Goal: Task Accomplishment & Management: Use online tool/utility

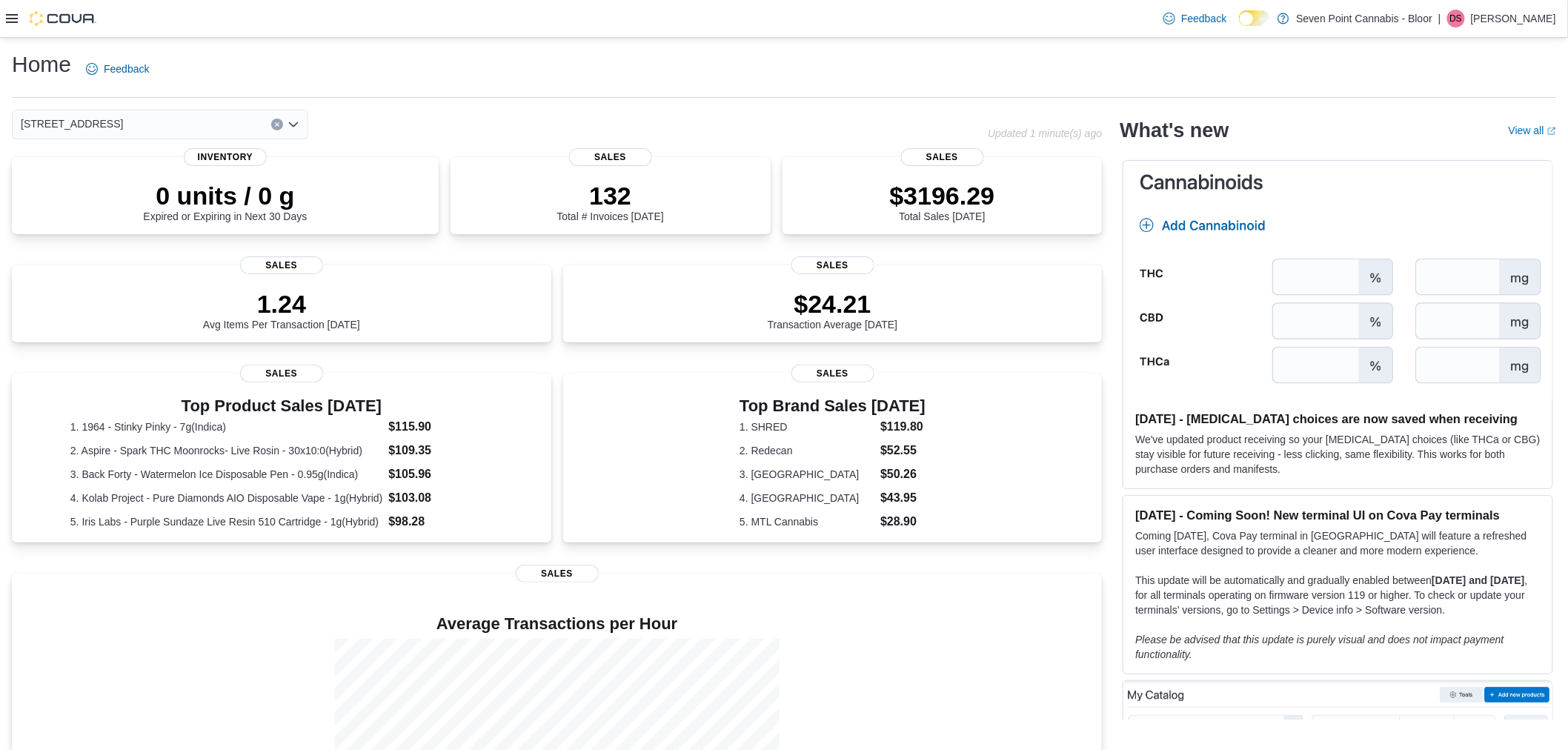
click at [119, 131] on span "[STREET_ADDRESS]" at bounding box center [72, 124] width 102 height 18
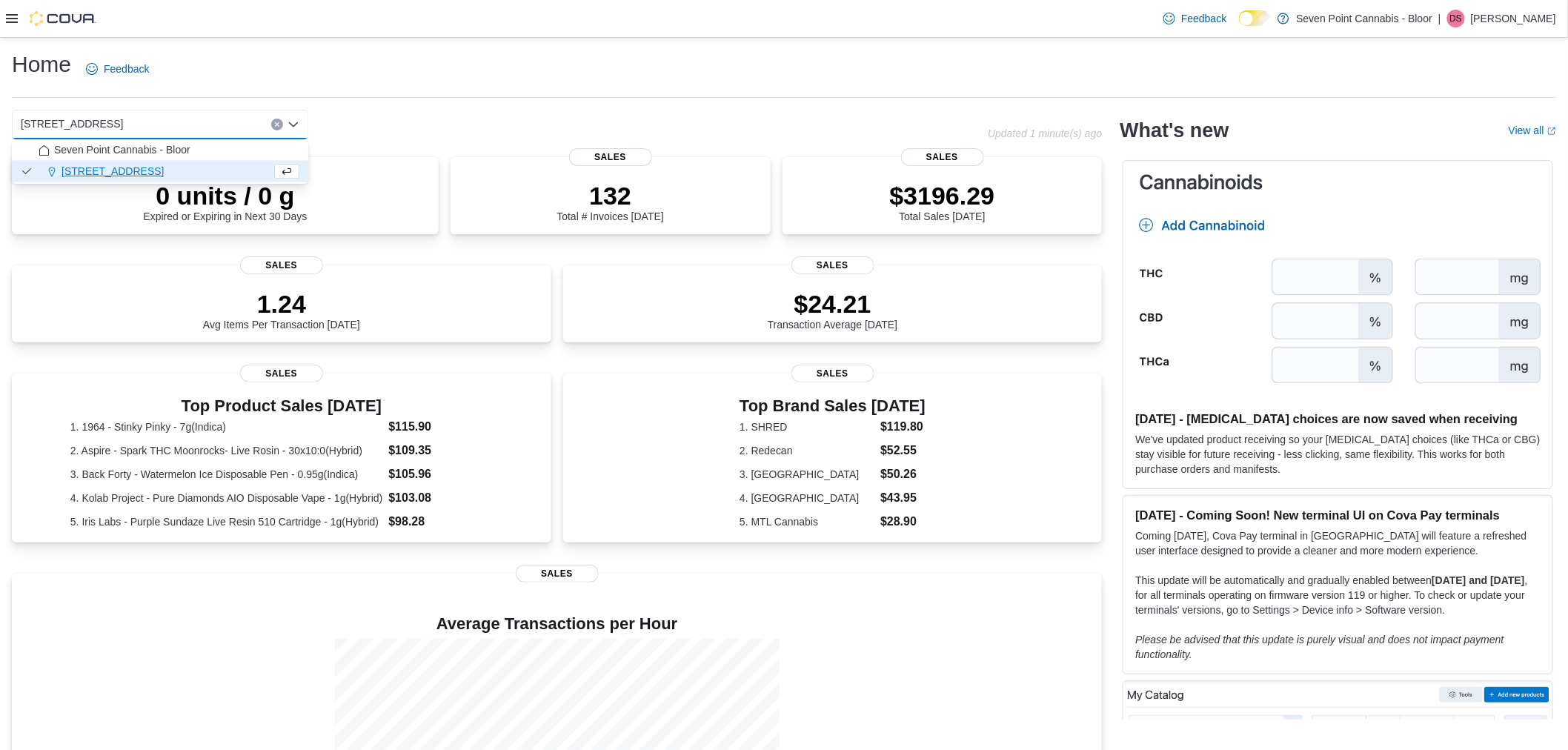
drag, startPoint x: 412, startPoint y: 120, endPoint x: 197, endPoint y: 63, distance: 222.4
click at [405, 117] on div "[STREET_ADDRESS] Combo box. Selected. [STREET_ADDRESS] Press Backspace to delet…" at bounding box center [500, 125] width 976 height 30
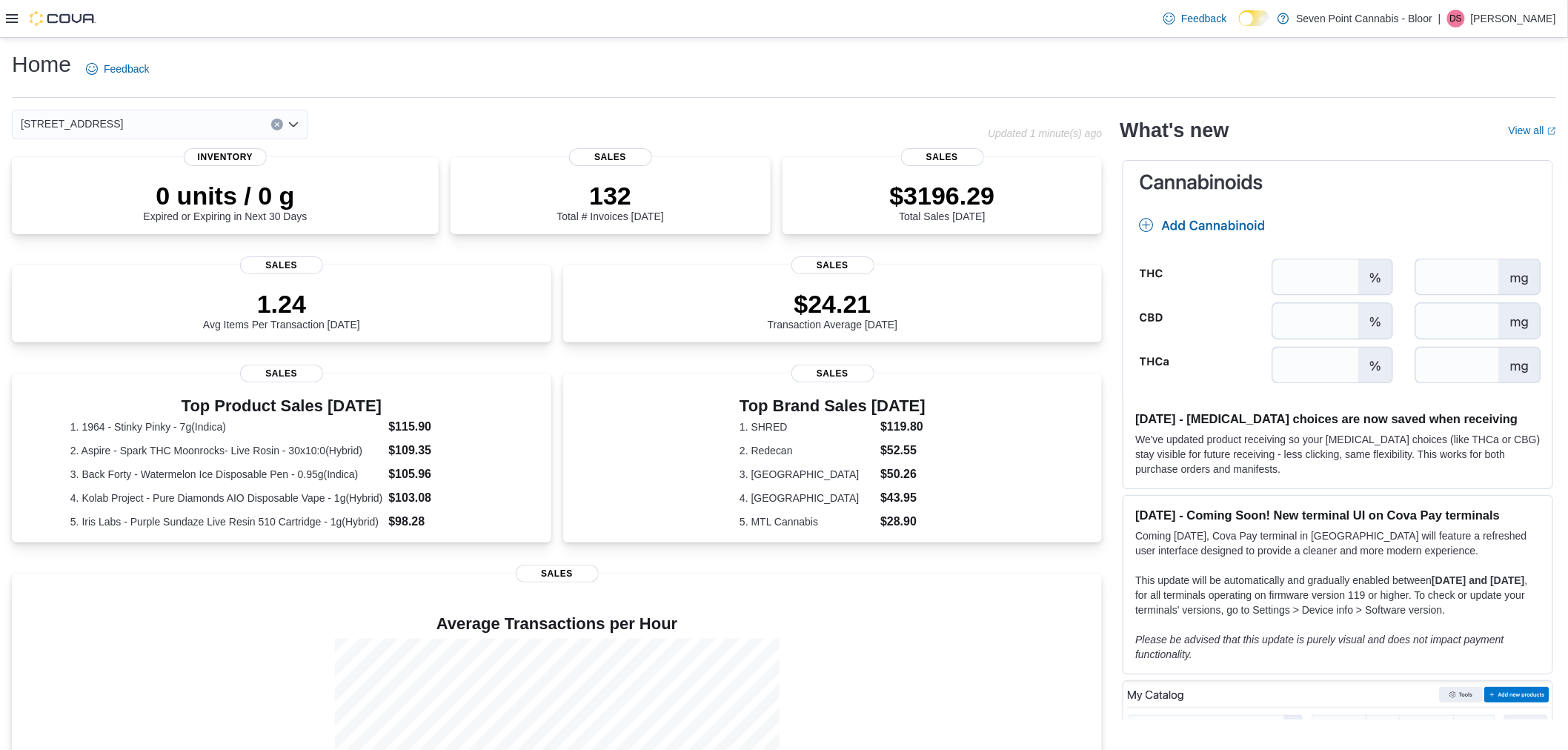
click at [13, 16] on icon at bounding box center [12, 19] width 12 height 12
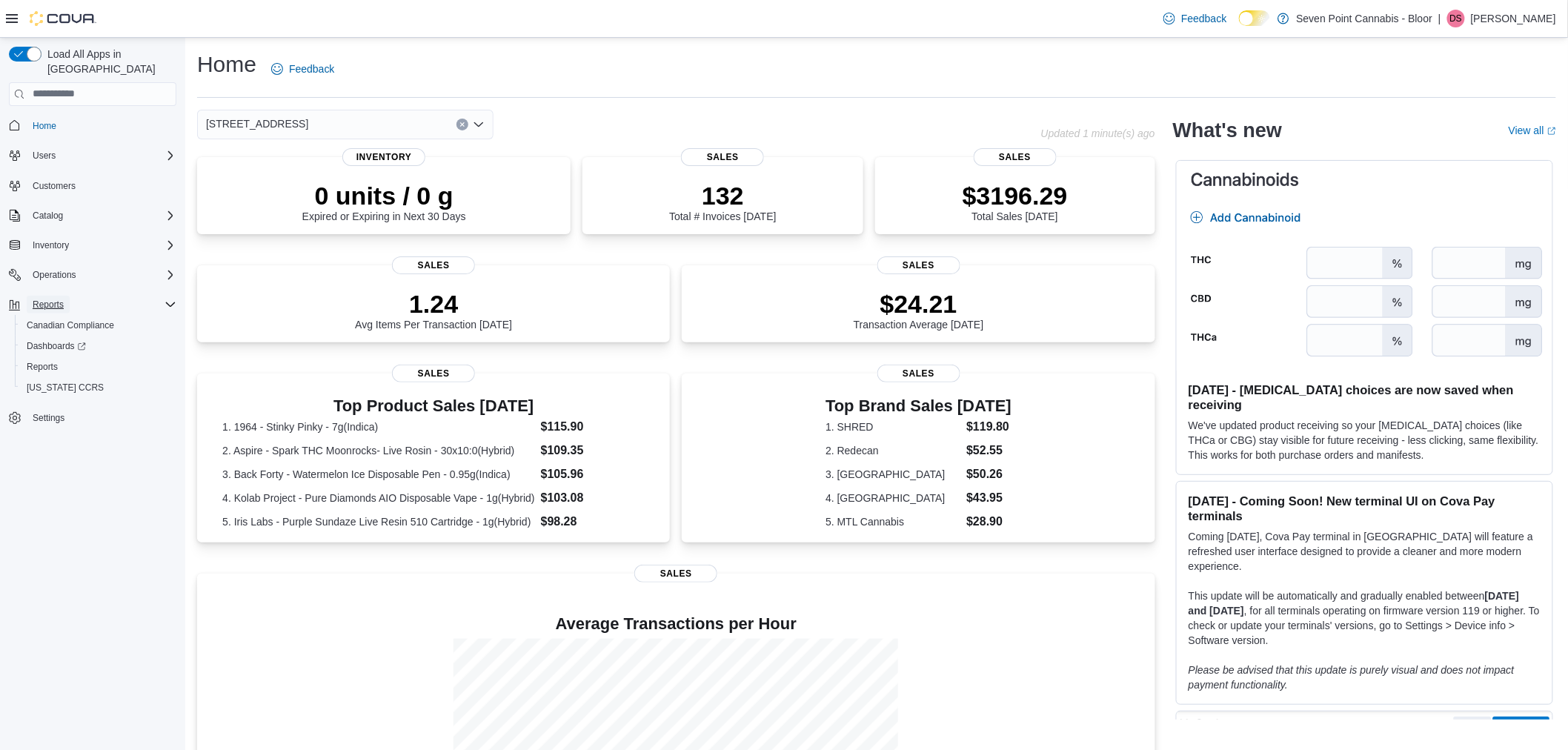
click at [60, 299] on span "Reports" at bounding box center [49, 305] width 31 height 12
click at [93, 266] on div "Operations" at bounding box center [102, 275] width 149 height 18
click at [104, 287] on link "Cash Management" at bounding box center [64, 296] width 87 height 18
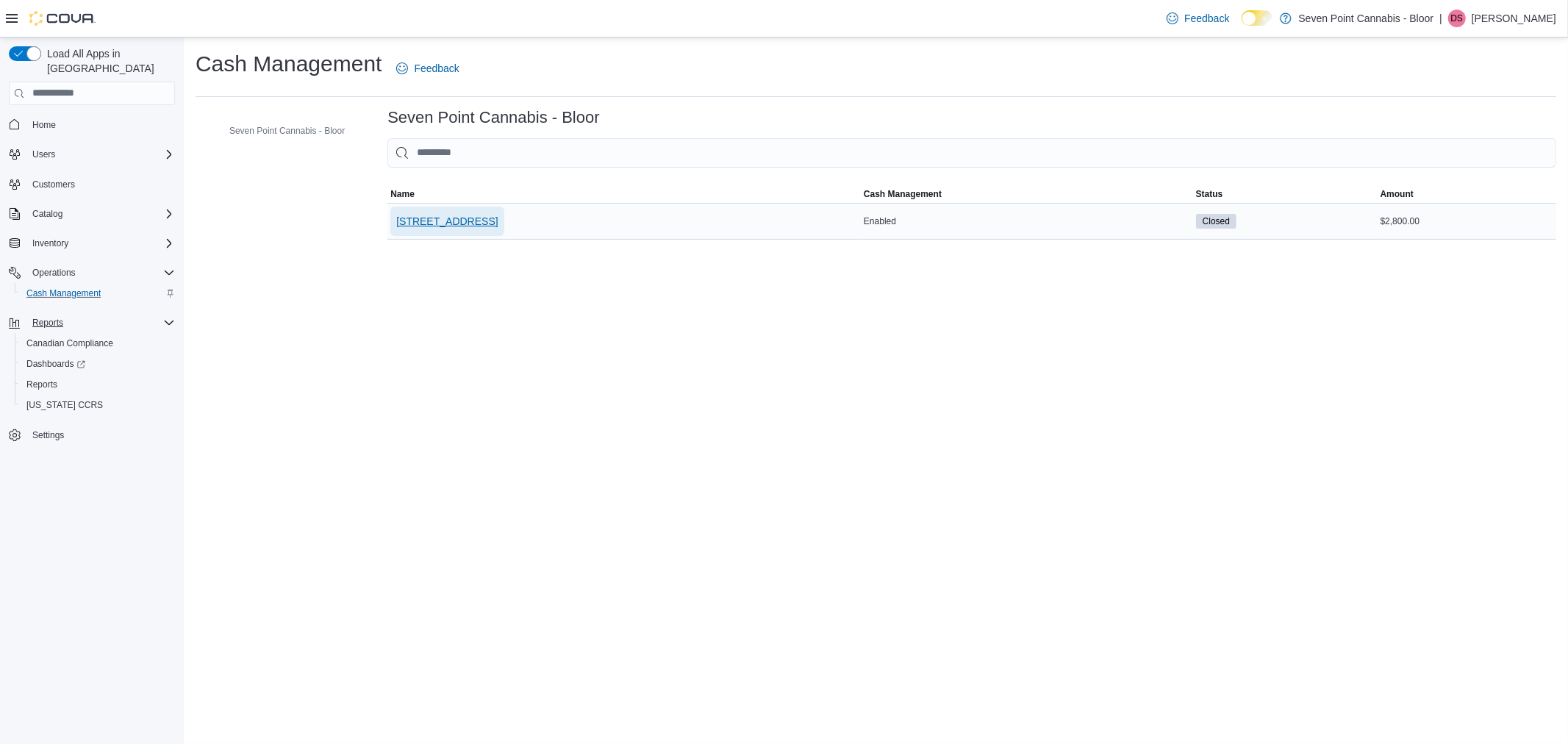
click at [459, 225] on span "[STREET_ADDRESS]" at bounding box center [447, 222] width 102 height 15
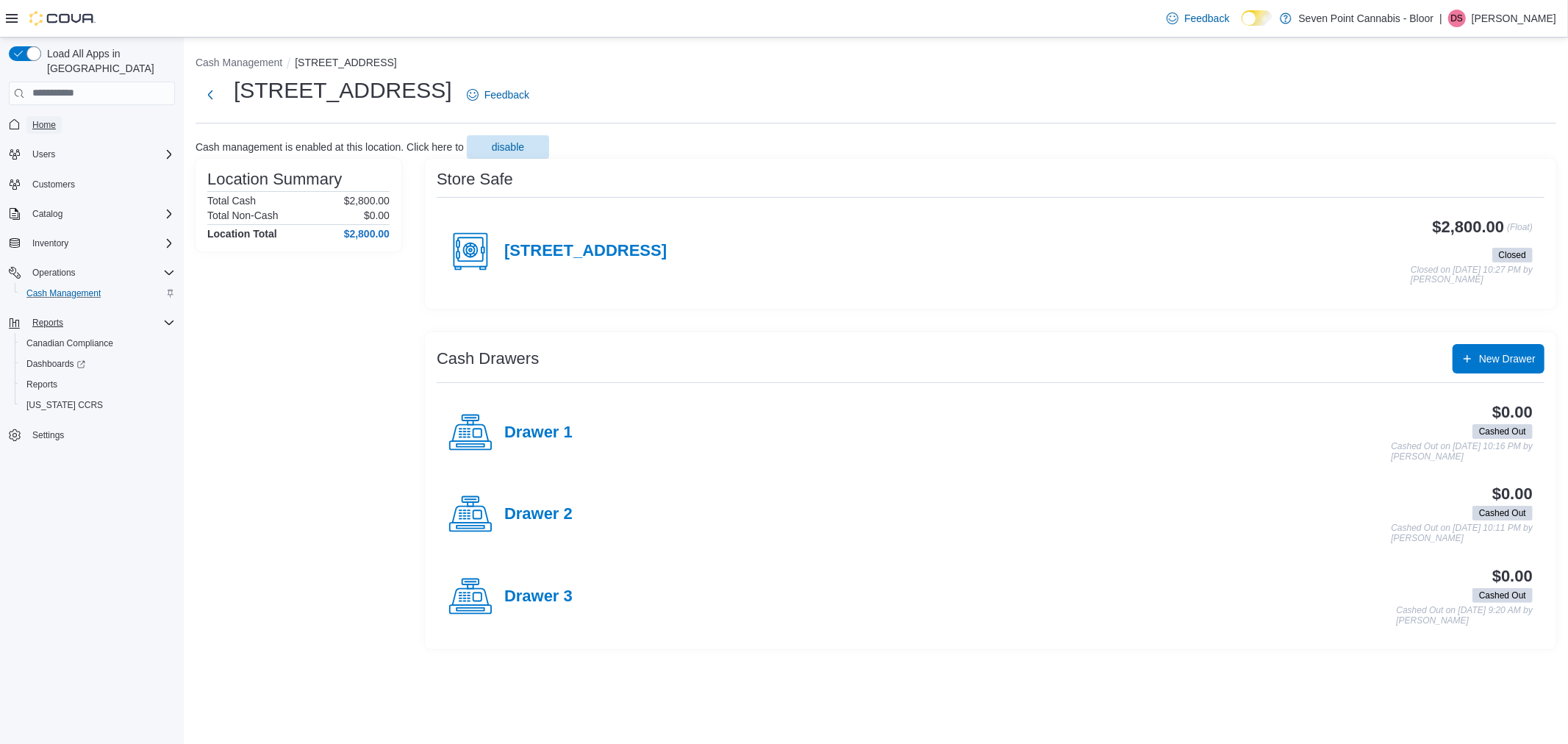
click at [60, 116] on link "Home" at bounding box center [44, 125] width 36 height 18
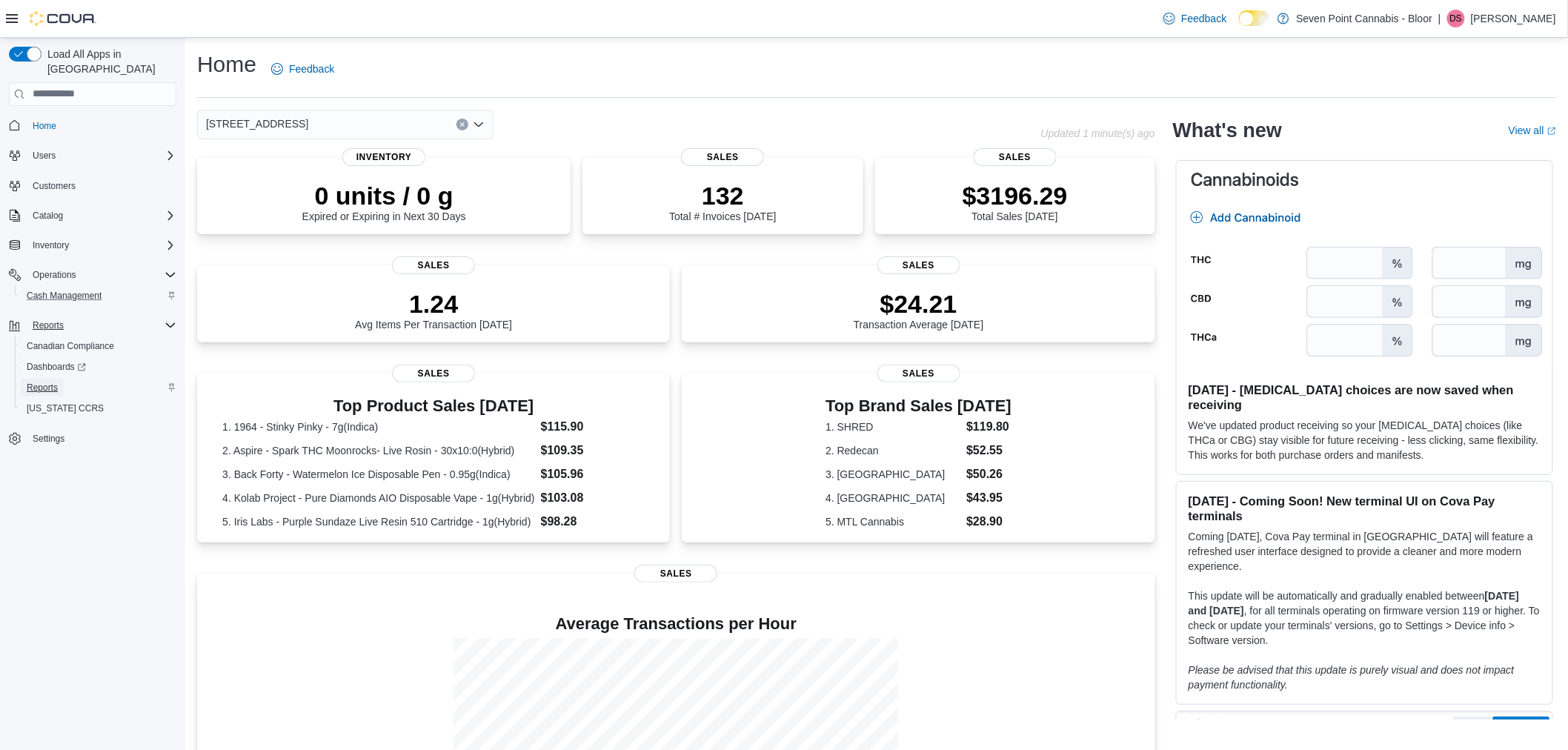
click at [61, 379] on link "Reports" at bounding box center [43, 388] width 43 height 18
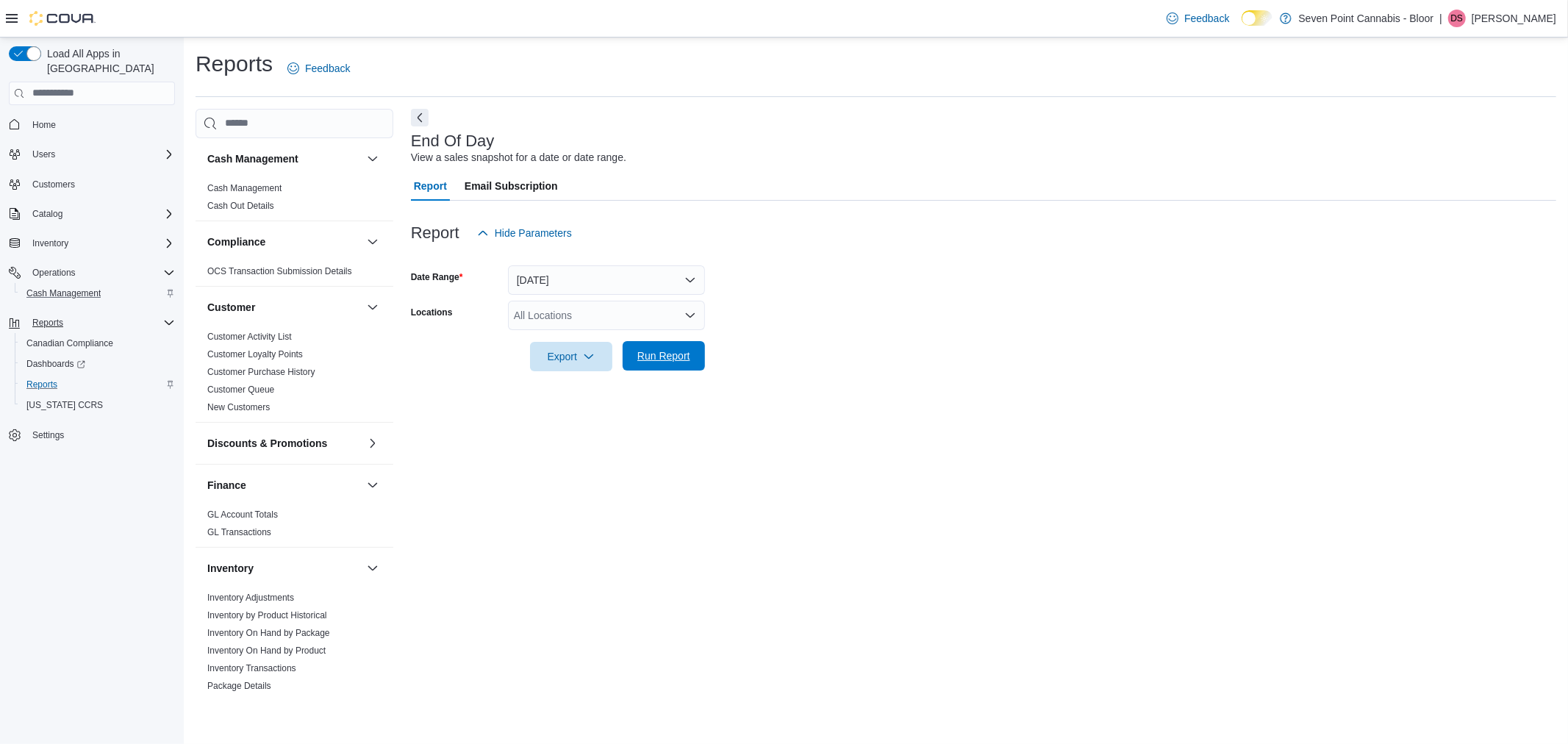
click at [675, 362] on span "Run Report" at bounding box center [663, 356] width 53 height 15
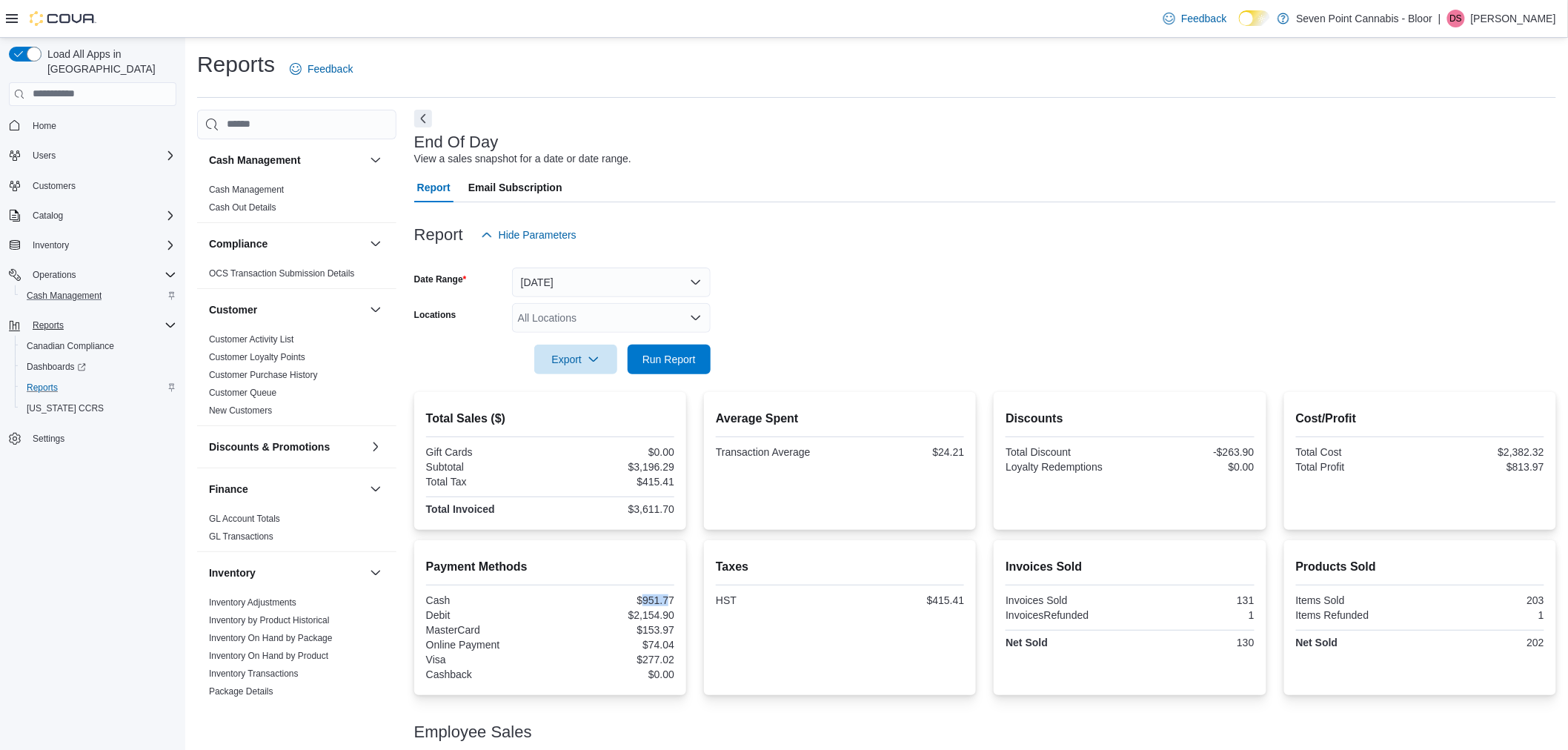
drag, startPoint x: 645, startPoint y: 598, endPoint x: 671, endPoint y: 597, distance: 26.0
click at [672, 600] on div "$951.77" at bounding box center [613, 601] width 122 height 12
copy div "951.7"
